Goal: Task Accomplishment & Management: Use online tool/utility

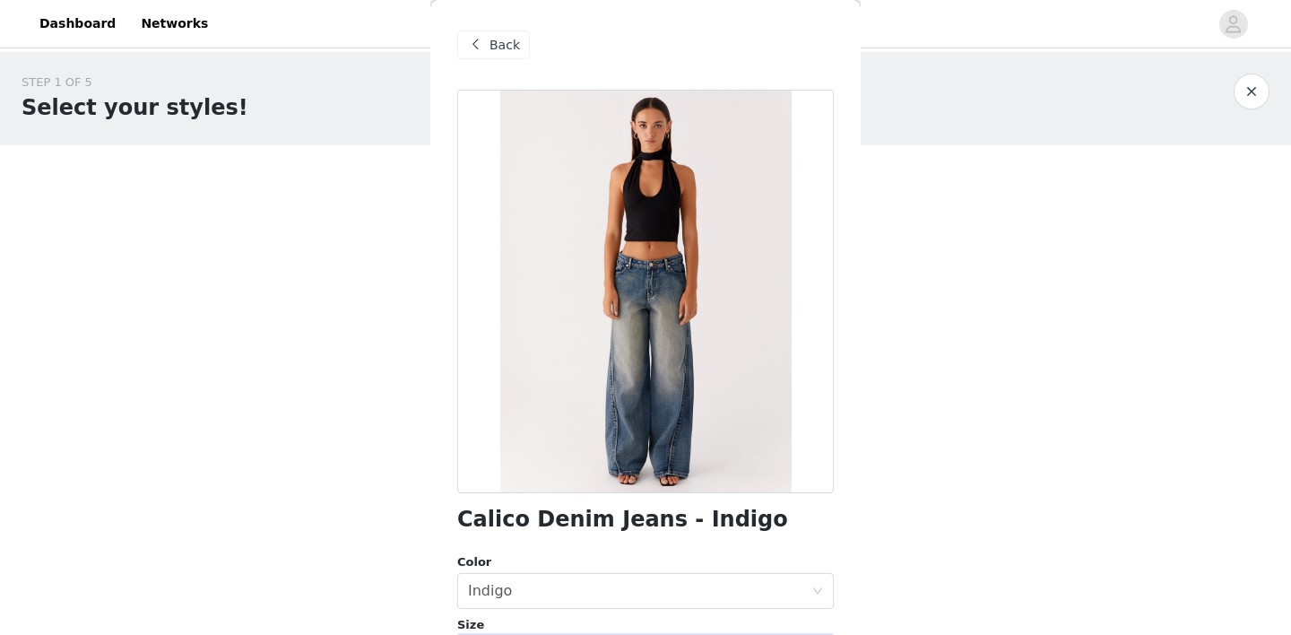
click at [495, 47] on span "Back" at bounding box center [504, 45] width 30 height 19
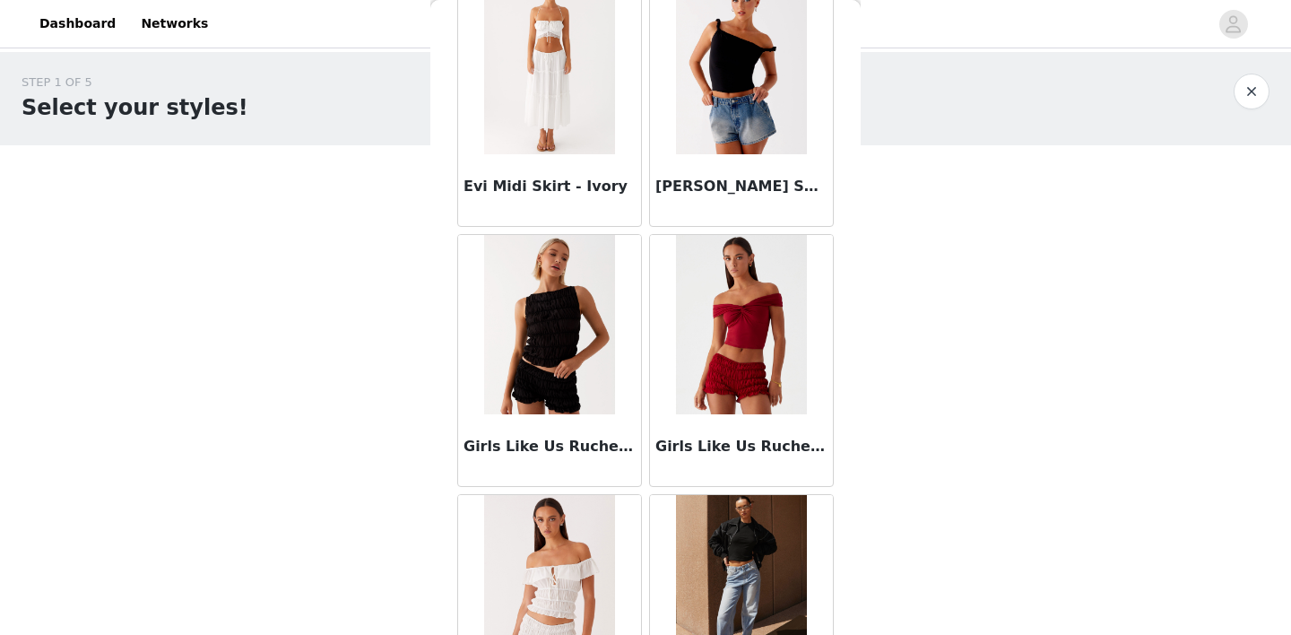
scroll to position [1402, 0]
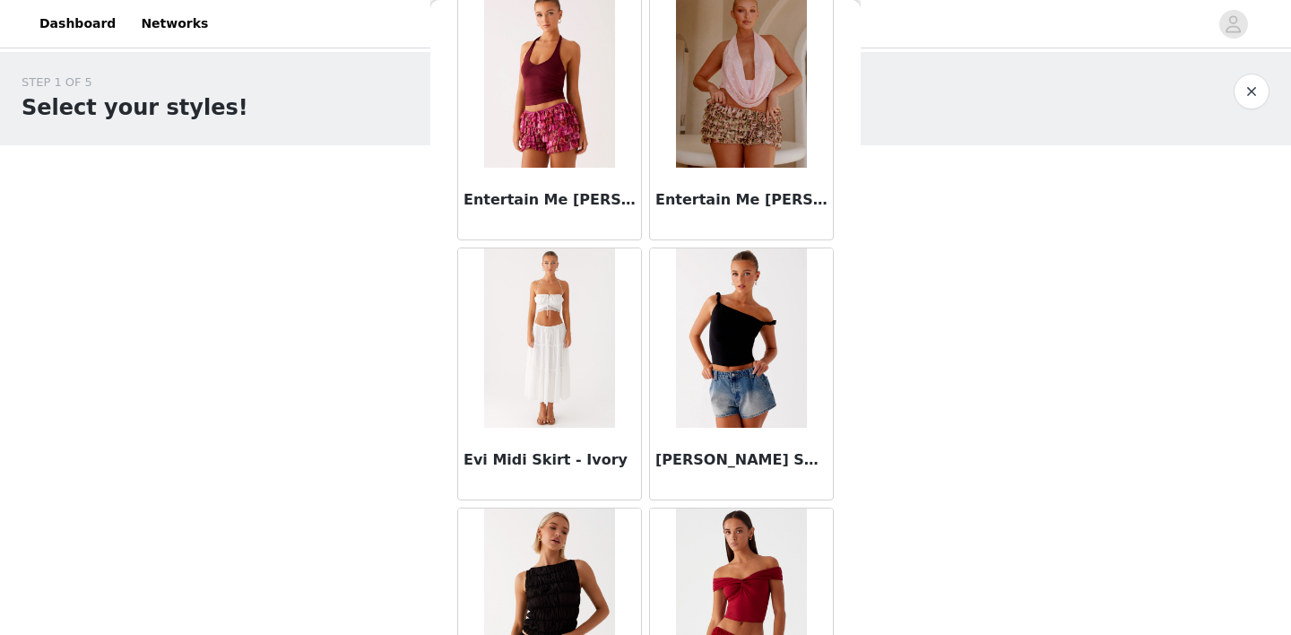
click at [1250, 80] on button "button" at bounding box center [1251, 91] width 36 height 36
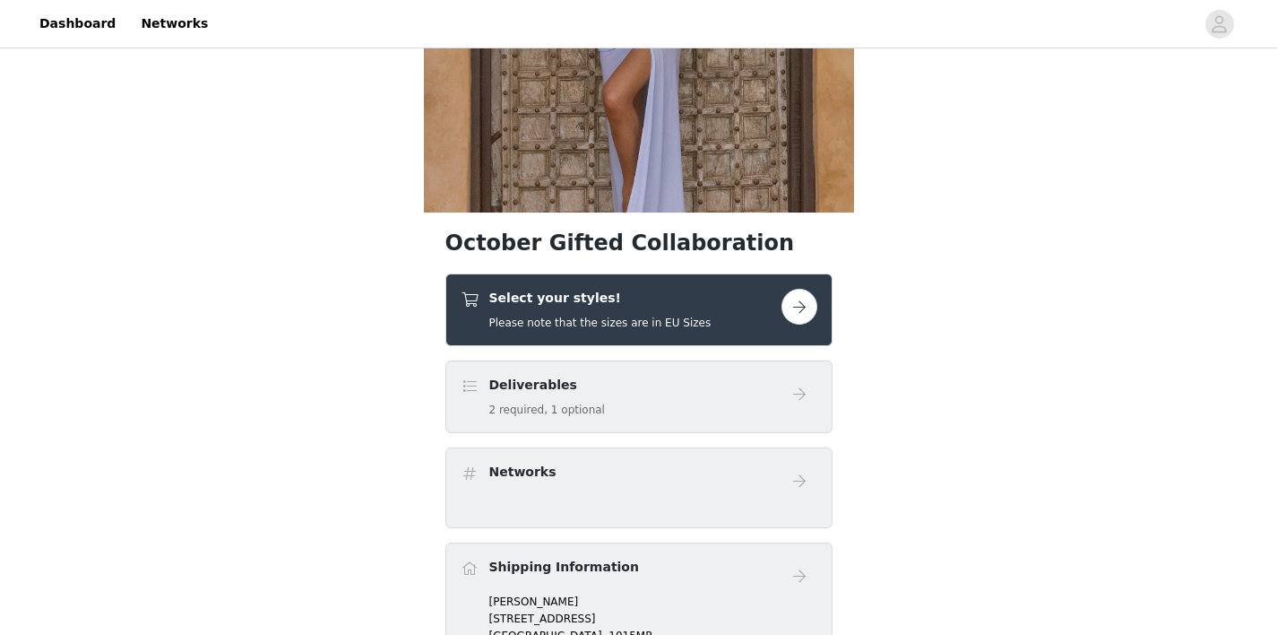
scroll to position [272, 0]
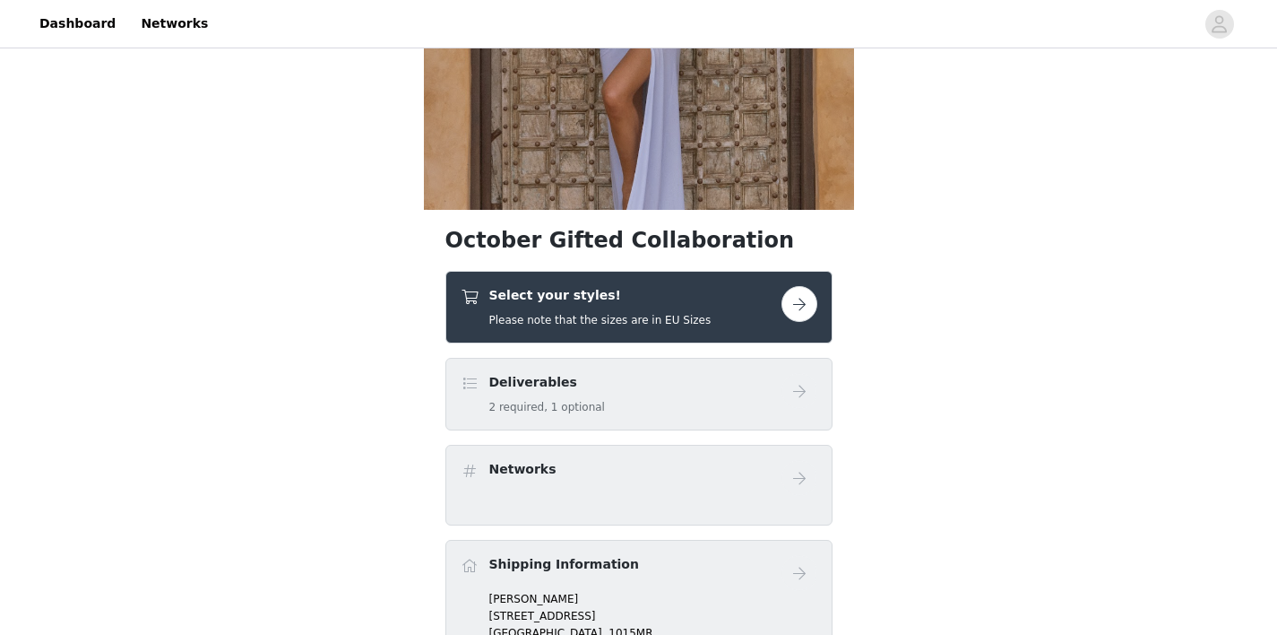
click at [806, 293] on button "button" at bounding box center [800, 304] width 36 height 36
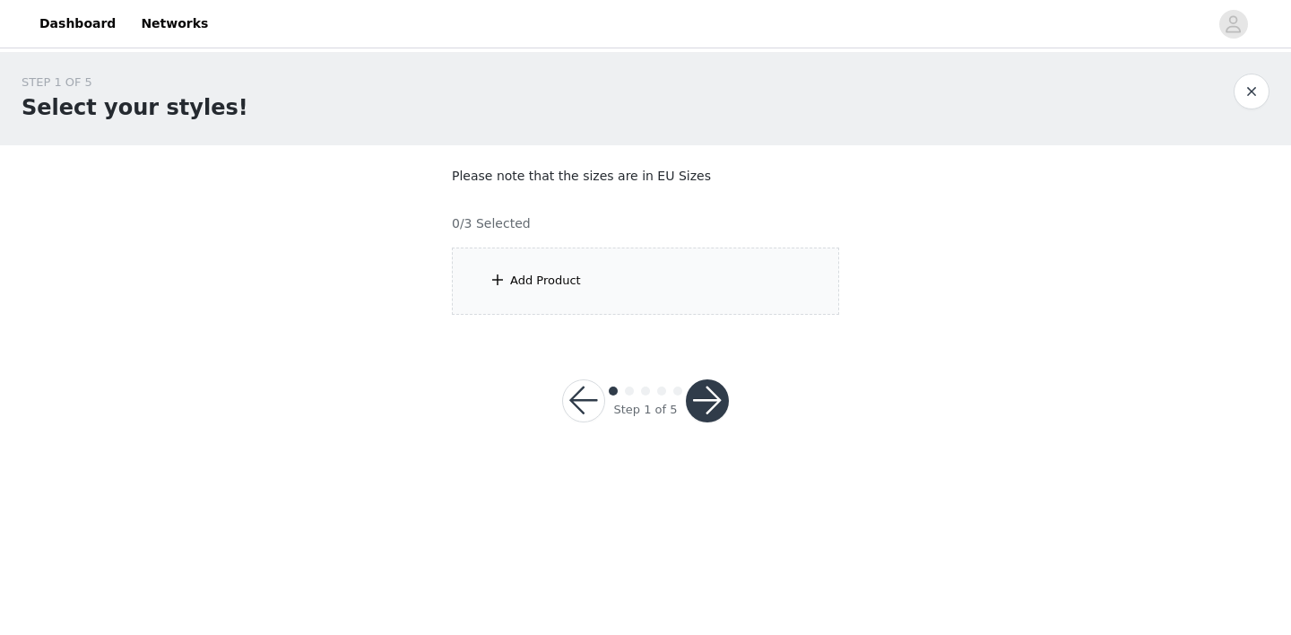
click at [596, 279] on div "Add Product" at bounding box center [645, 280] width 387 height 67
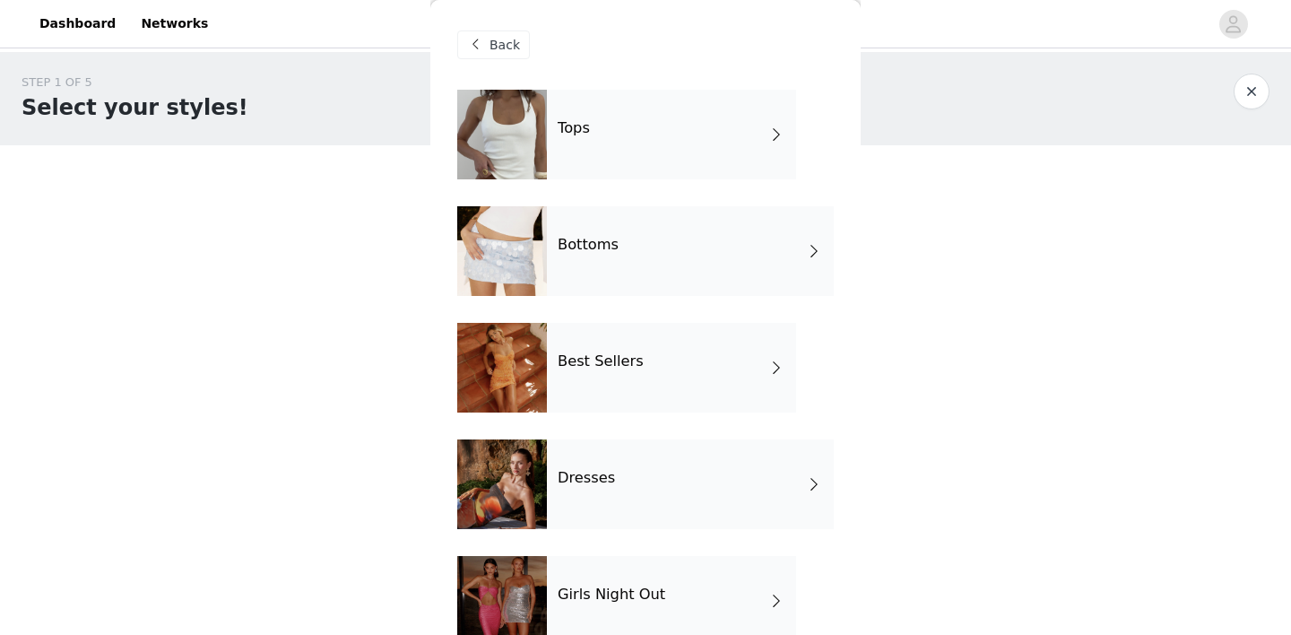
click at [702, 125] on div "Tops" at bounding box center [671, 135] width 249 height 90
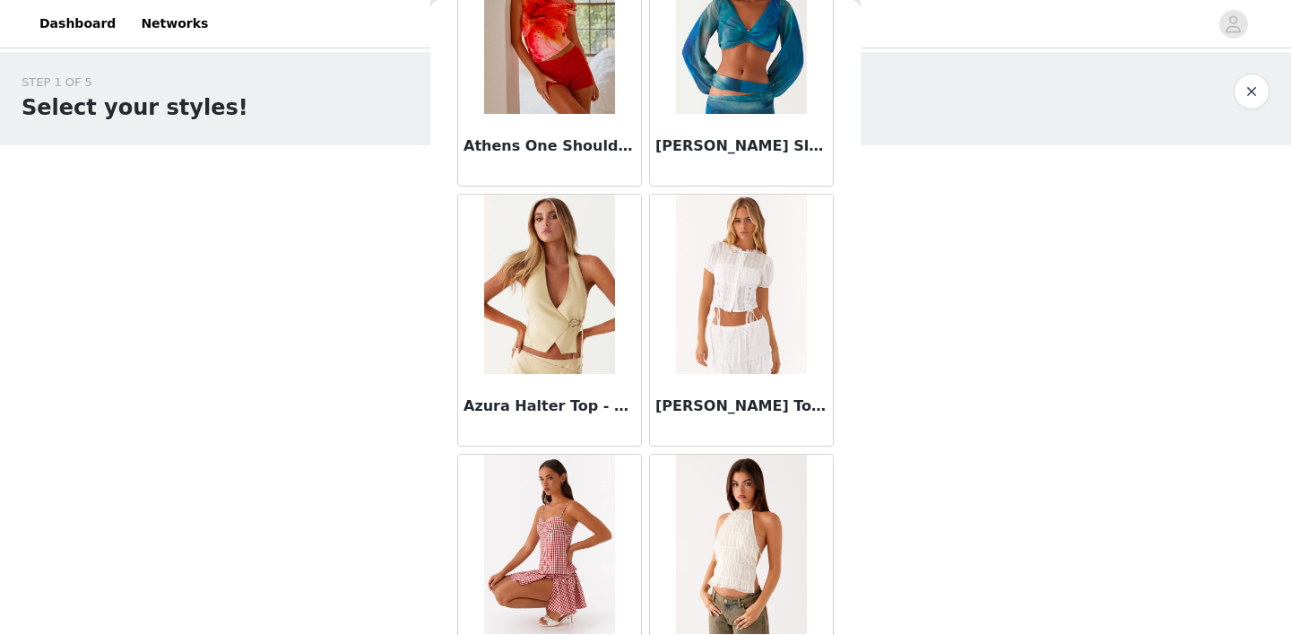
scroll to position [957, 0]
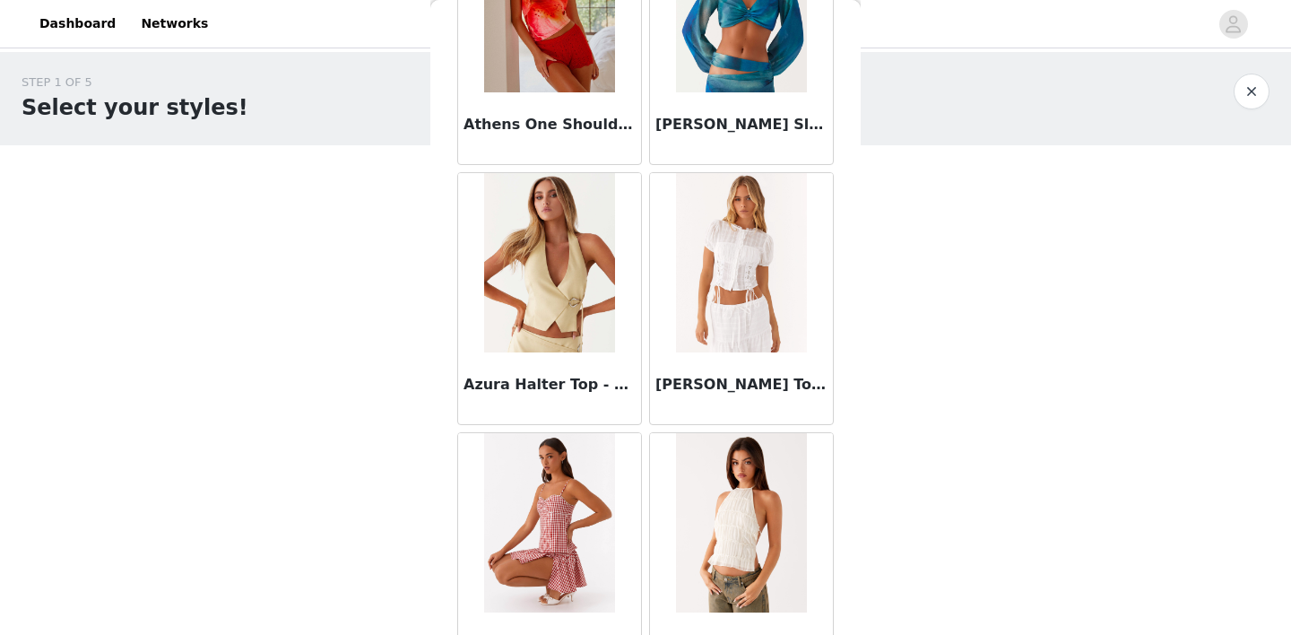
click at [745, 256] on img at bounding box center [741, 262] width 130 height 179
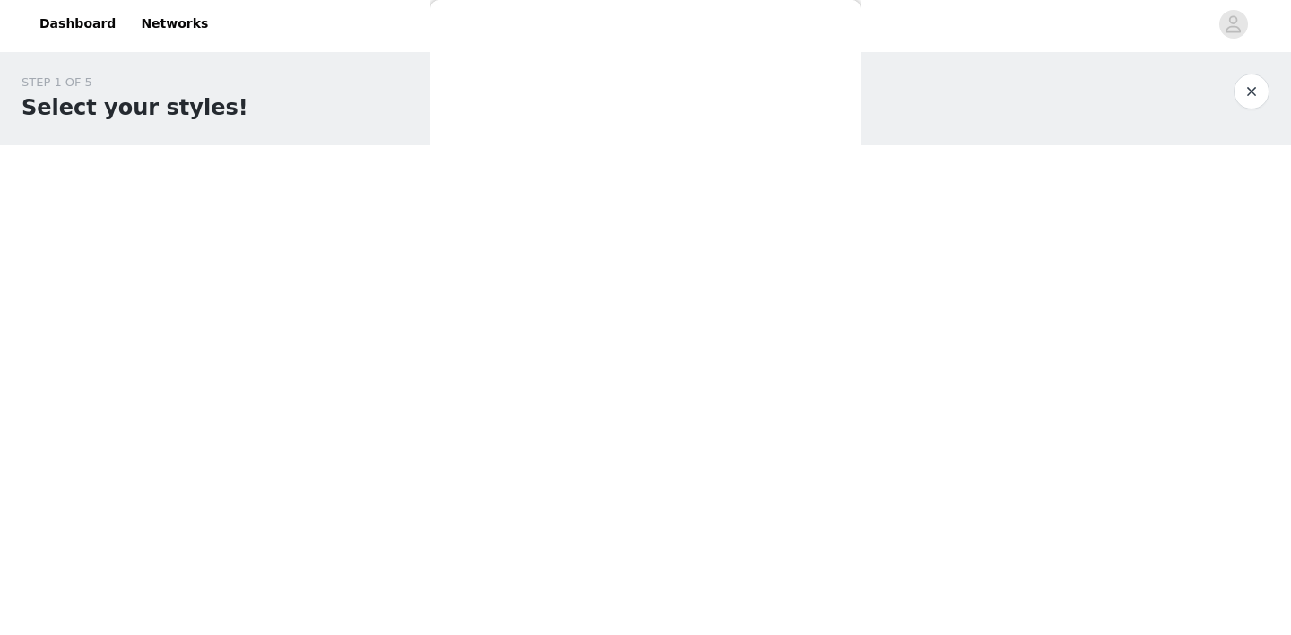
scroll to position [329, 0]
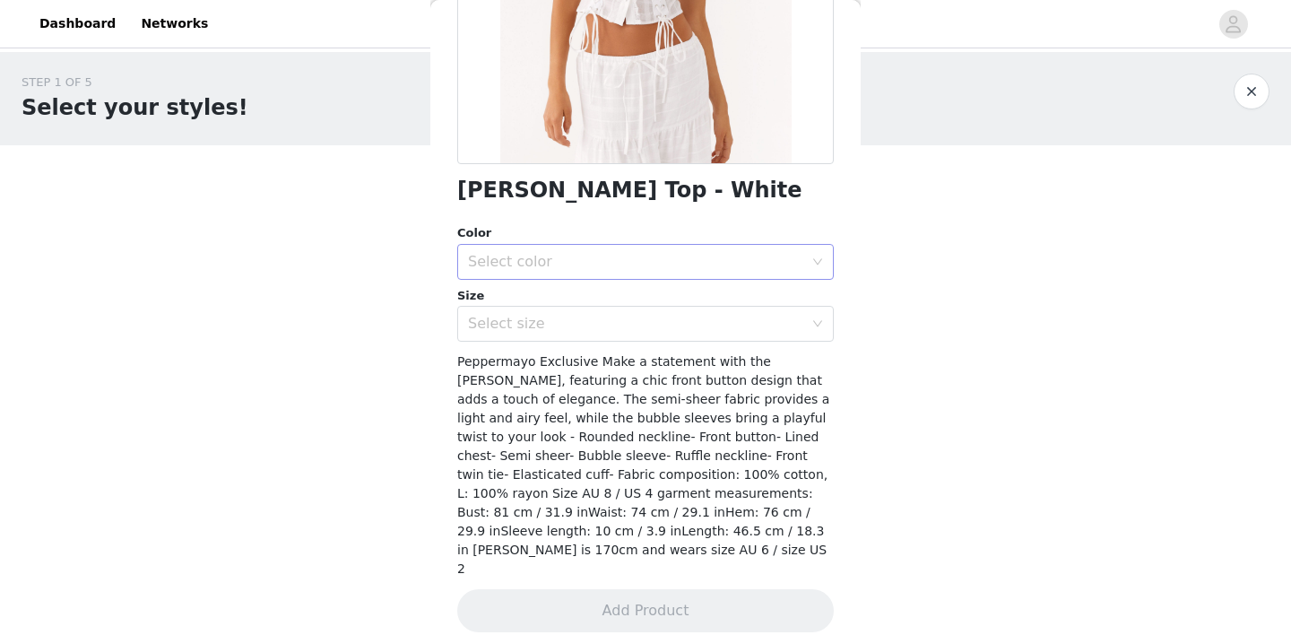
click at [713, 263] on div "Select color" at bounding box center [635, 262] width 335 height 18
click at [654, 298] on li "White" at bounding box center [638, 301] width 363 height 29
click at [622, 317] on div "Select size" at bounding box center [635, 324] width 335 height 18
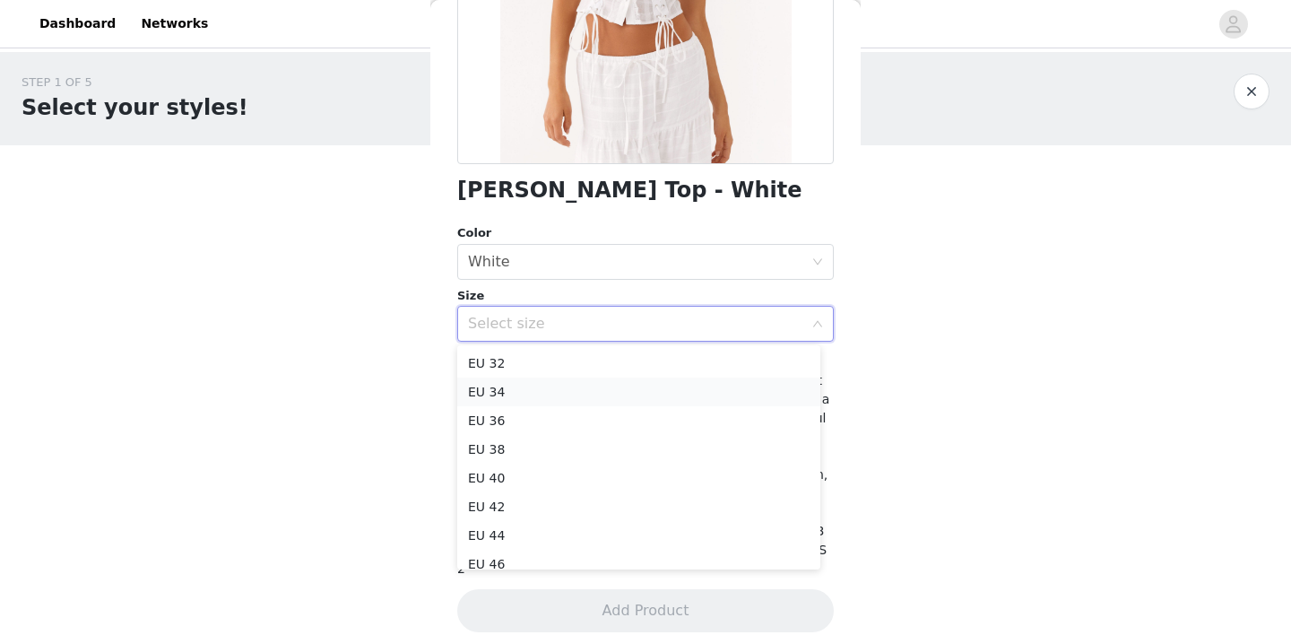
click at [540, 387] on li "EU 34" at bounding box center [638, 391] width 363 height 29
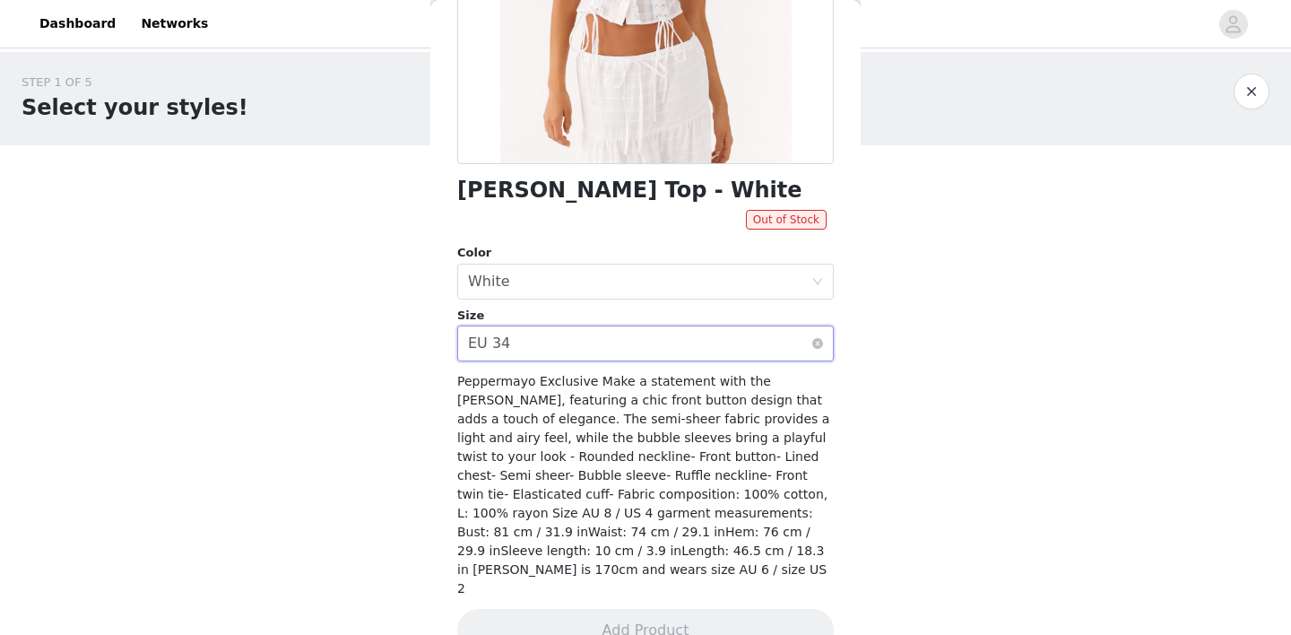
click at [566, 340] on div "Select size EU 34" at bounding box center [639, 343] width 343 height 34
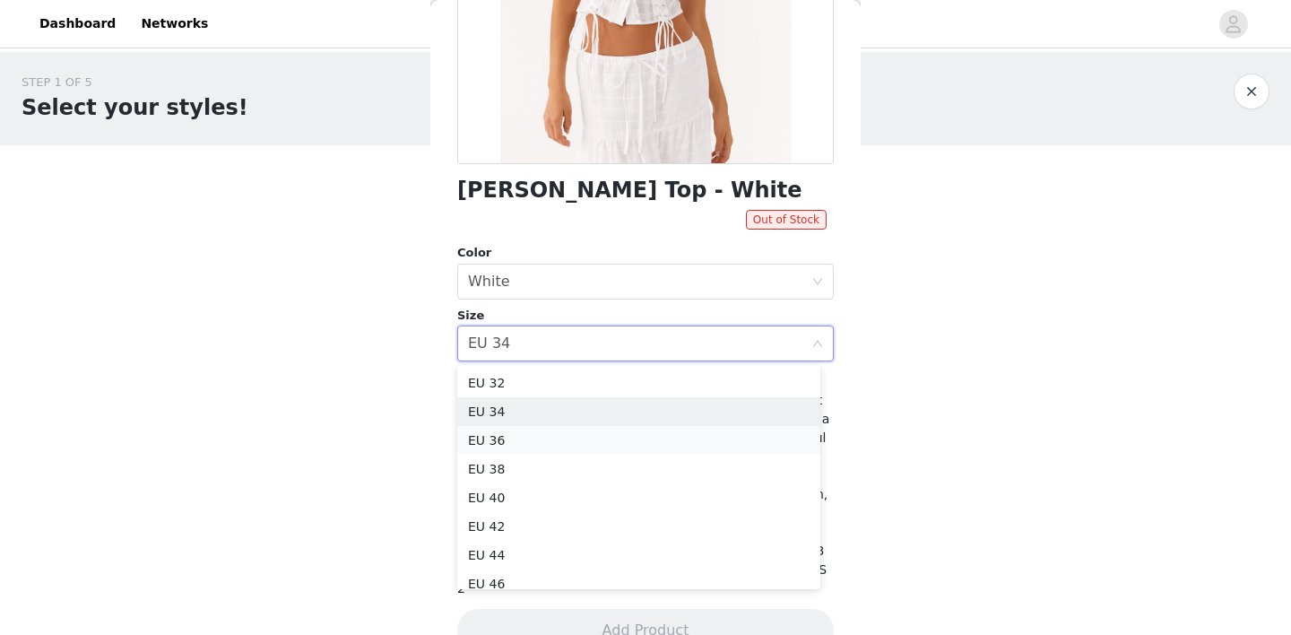
click at [530, 436] on li "EU 36" at bounding box center [638, 440] width 363 height 29
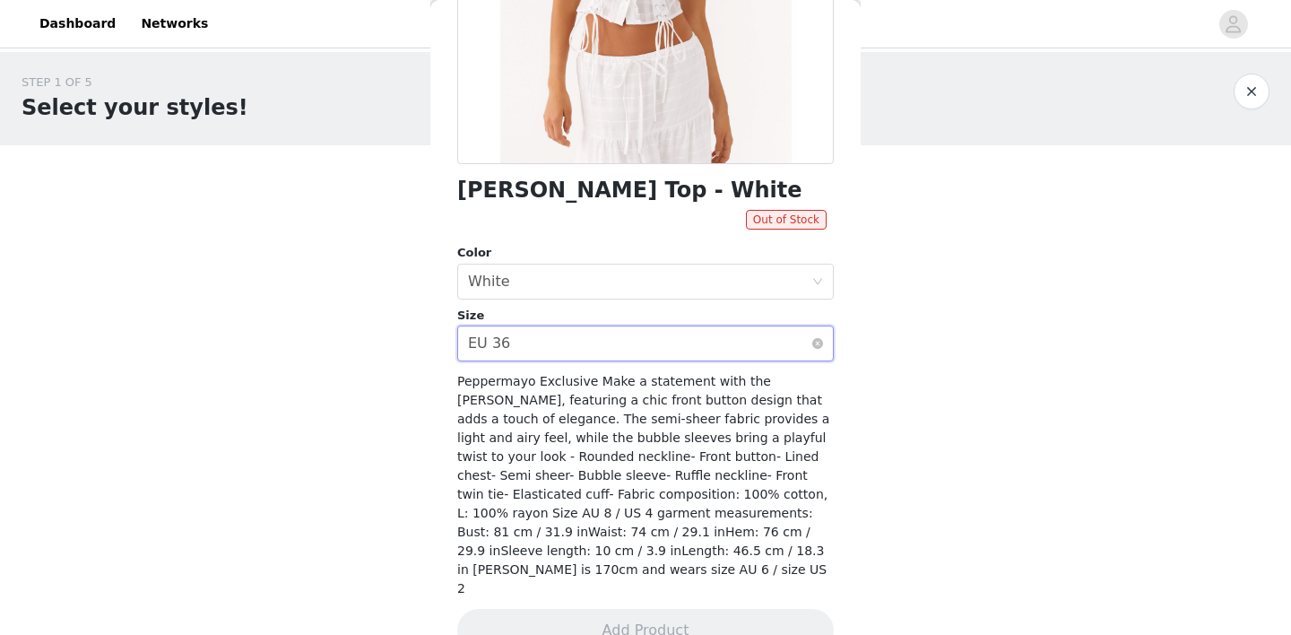
click at [528, 352] on div "Select size EU 36" at bounding box center [639, 343] width 343 height 34
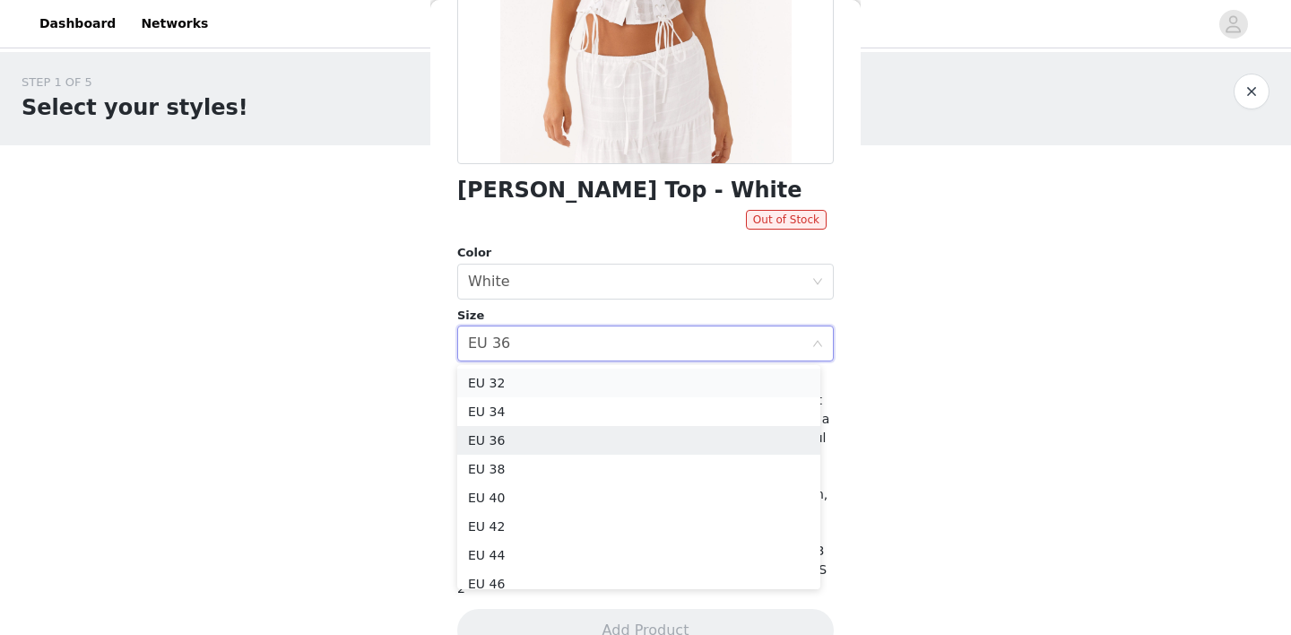
click at [513, 384] on li "EU 32" at bounding box center [638, 382] width 363 height 29
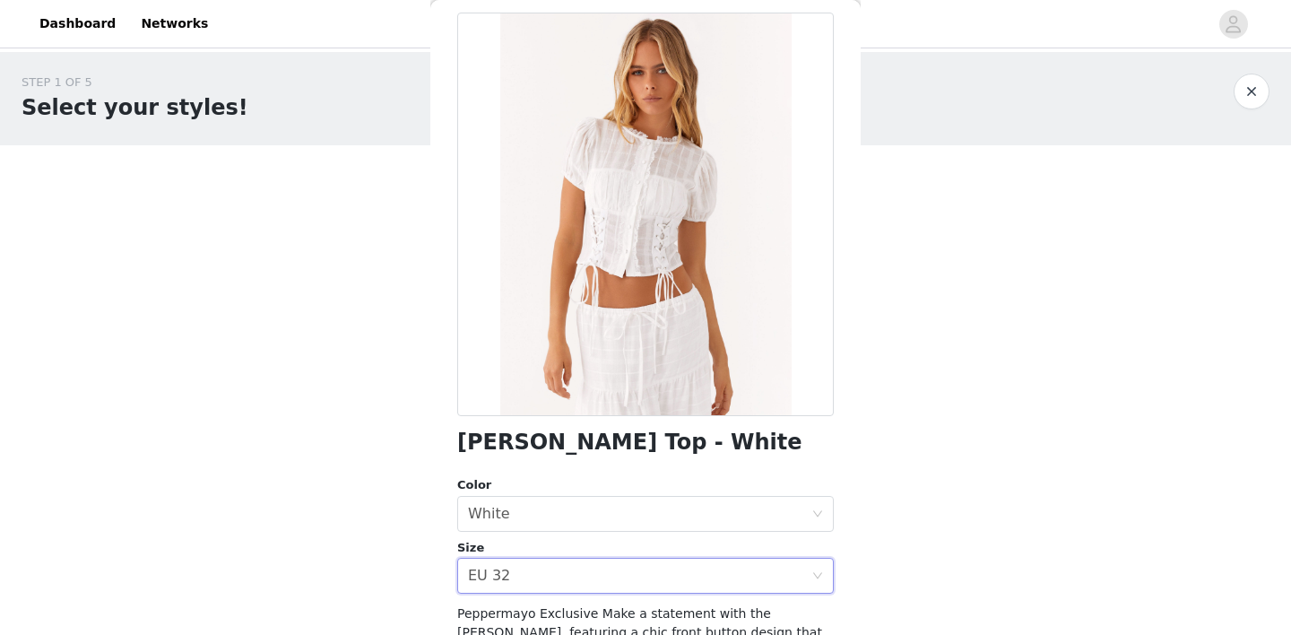
scroll to position [0, 0]
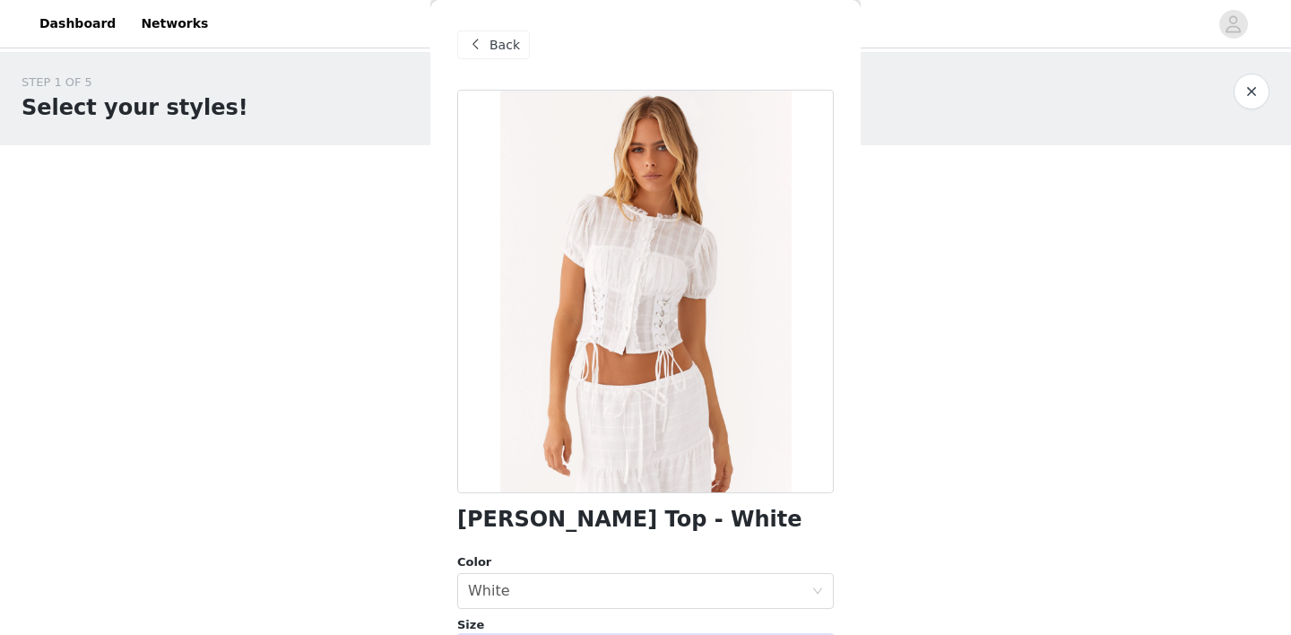
click at [482, 55] on span at bounding box center [475, 45] width 22 height 22
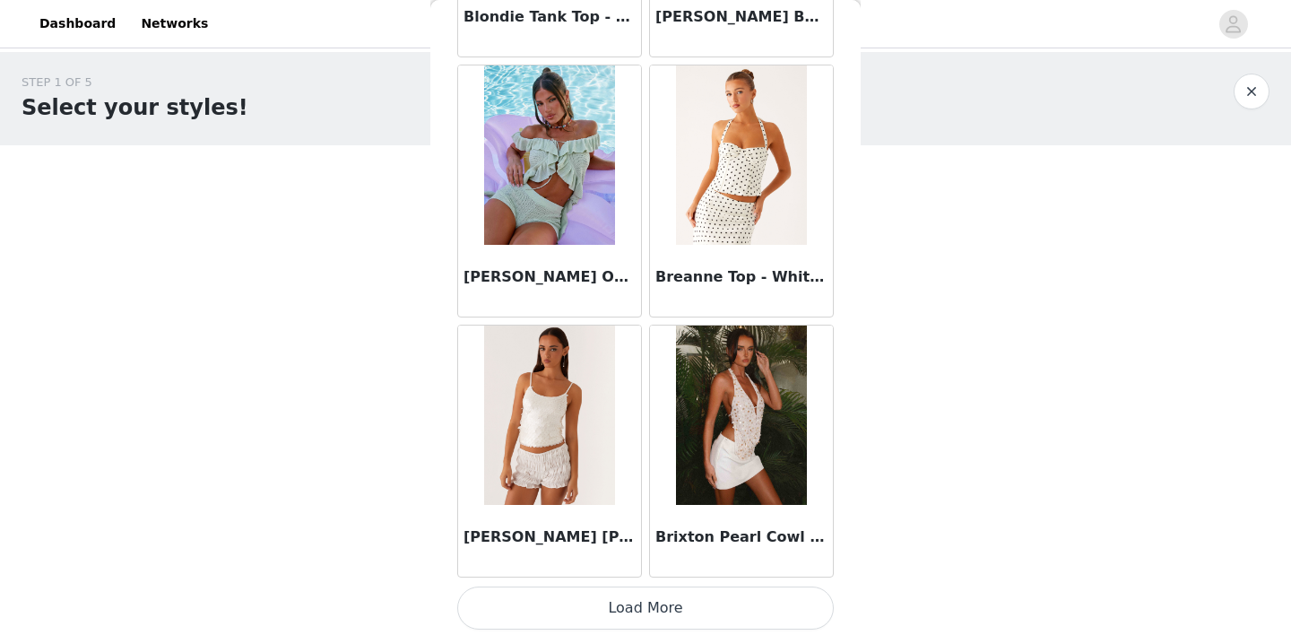
scroll to position [2108, 0]
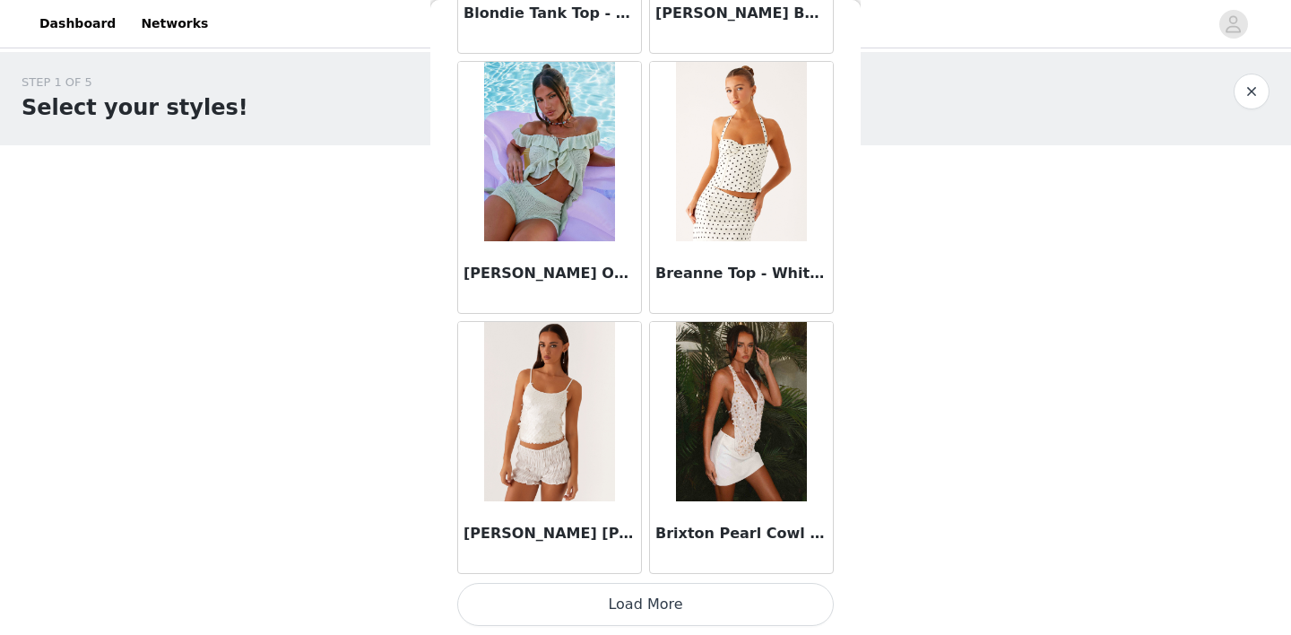
click at [642, 601] on button "Load More" at bounding box center [645, 604] width 376 height 43
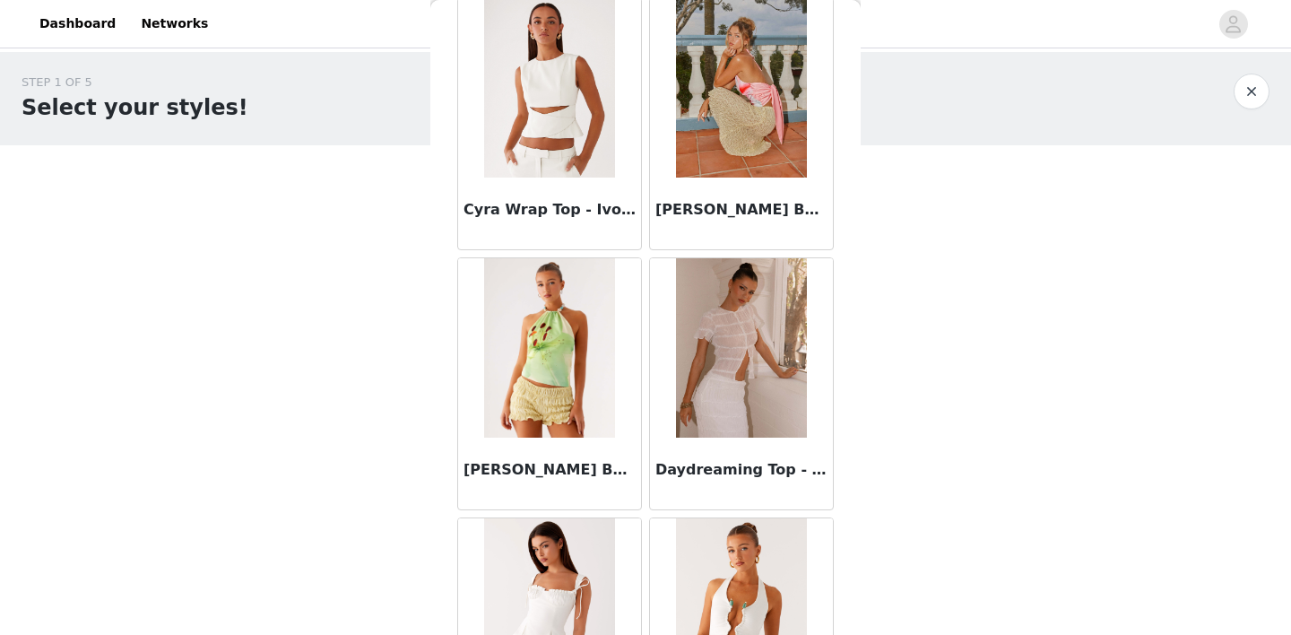
scroll to position [4707, 0]
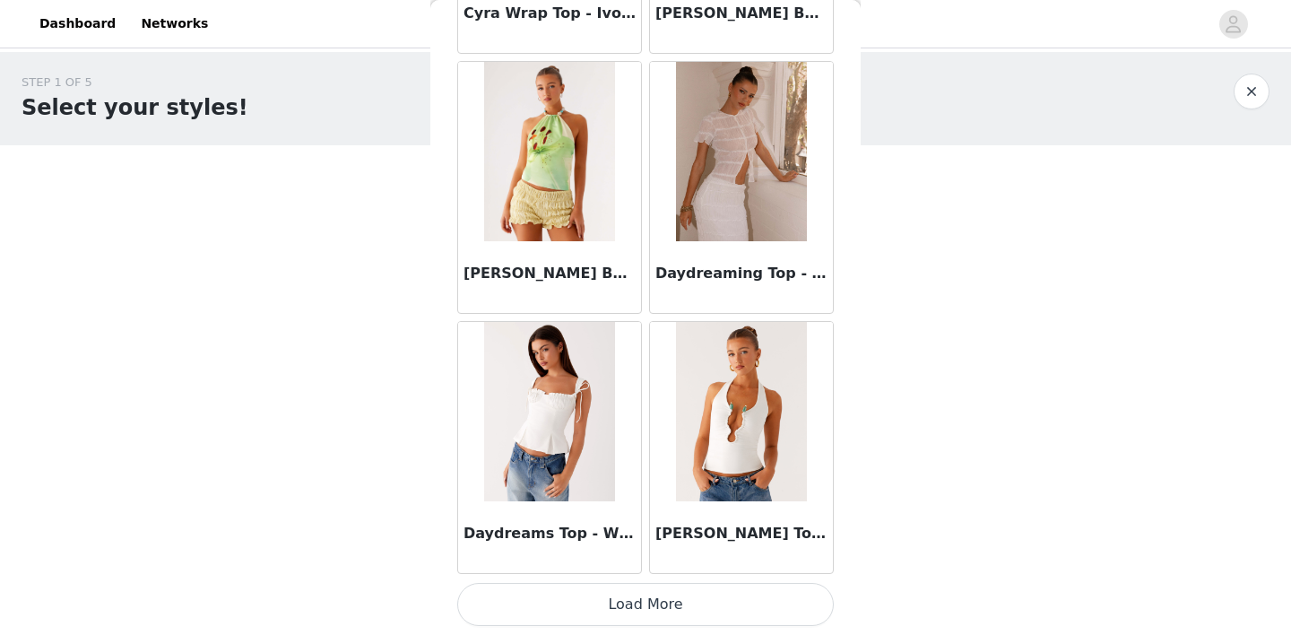
click at [647, 609] on button "Load More" at bounding box center [645, 604] width 376 height 43
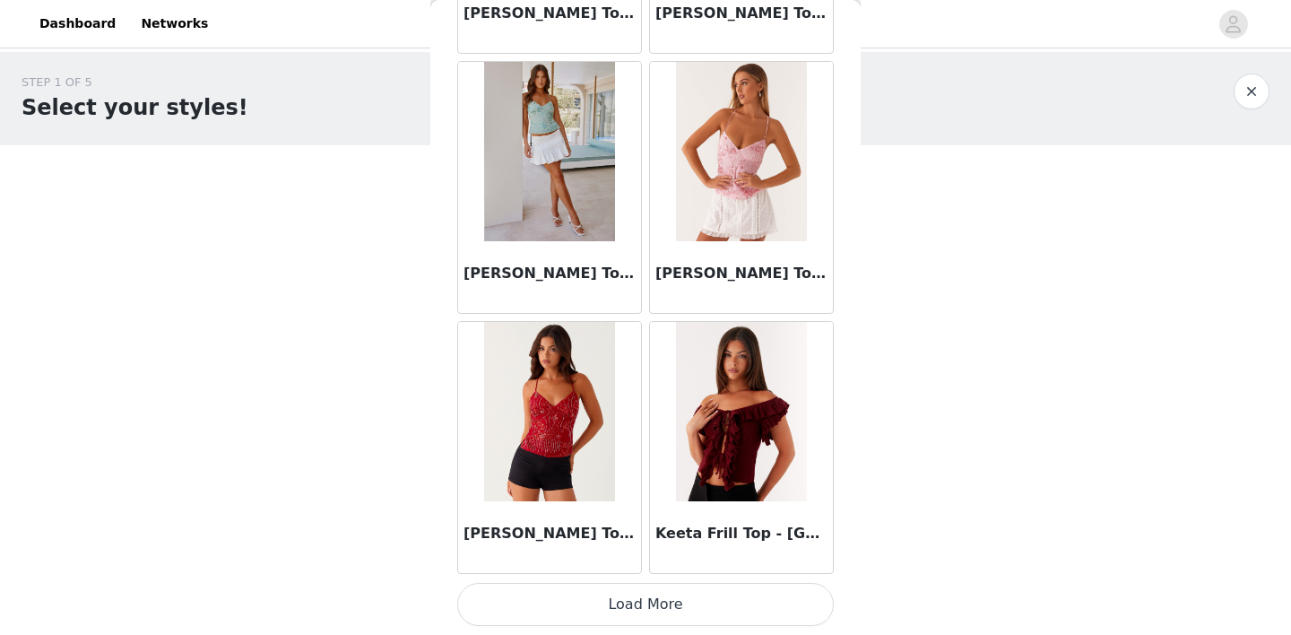
click at [644, 600] on button "Load More" at bounding box center [645, 604] width 376 height 43
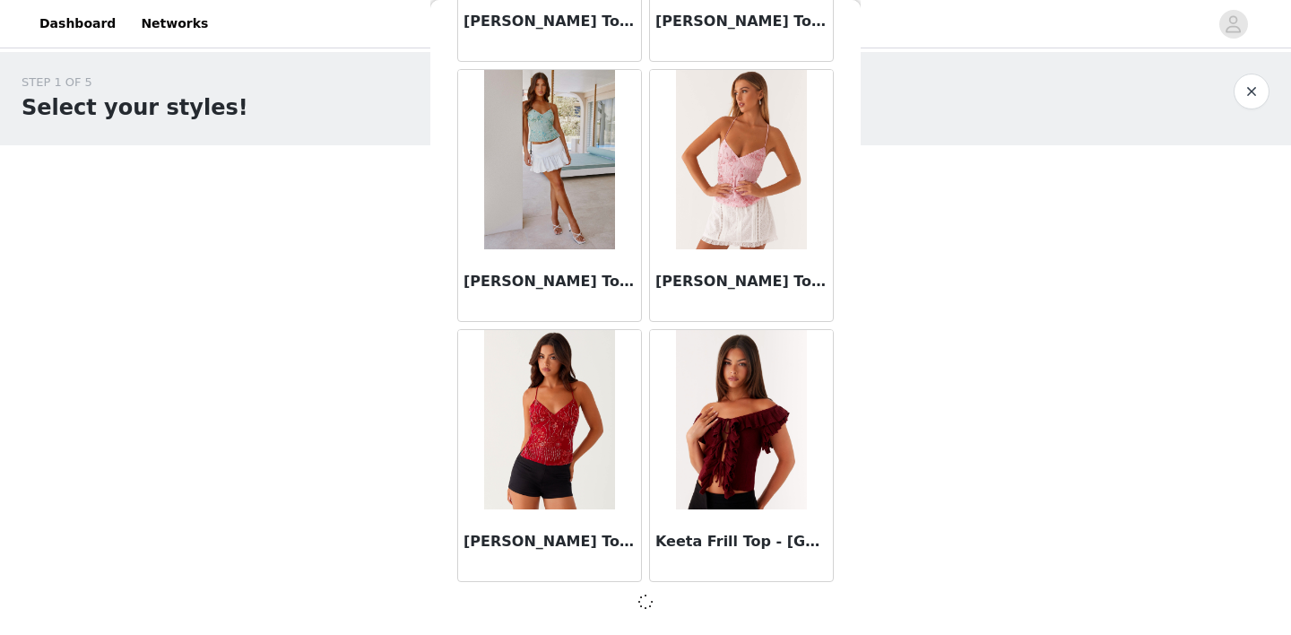
scroll to position [7306, 0]
